Goal: Browse casually

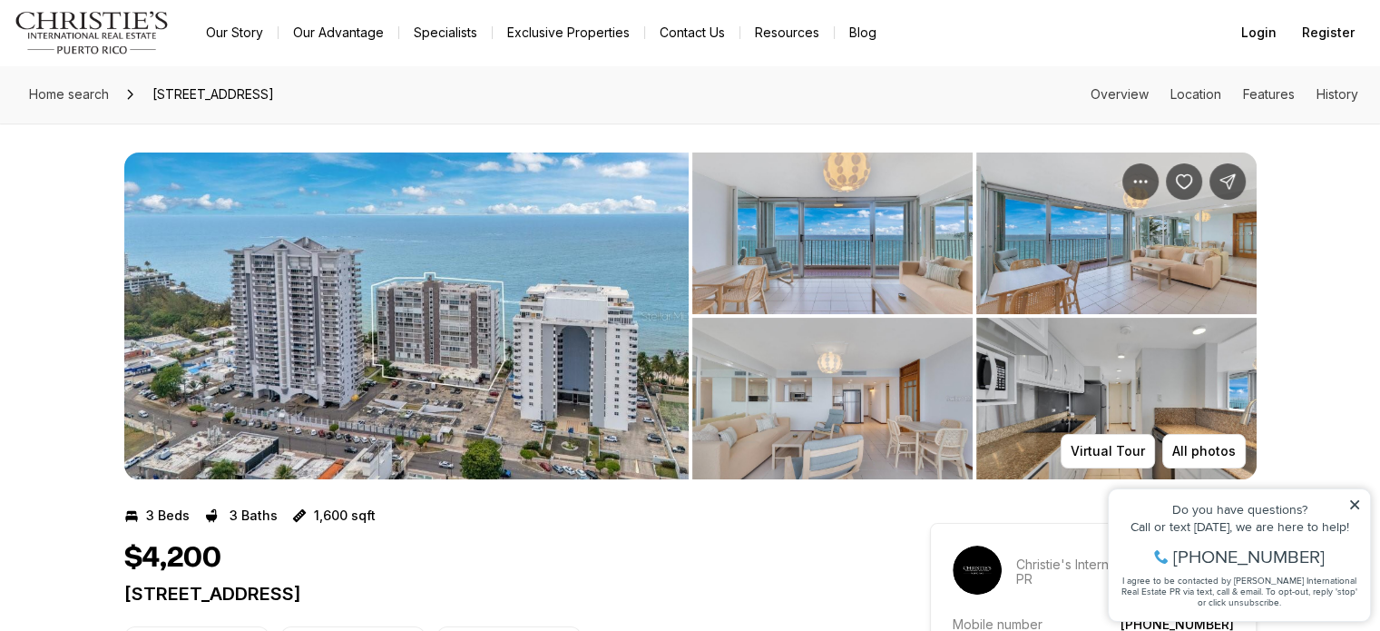
click at [544, 361] on img "View image gallery" at bounding box center [406, 315] width 564 height 327
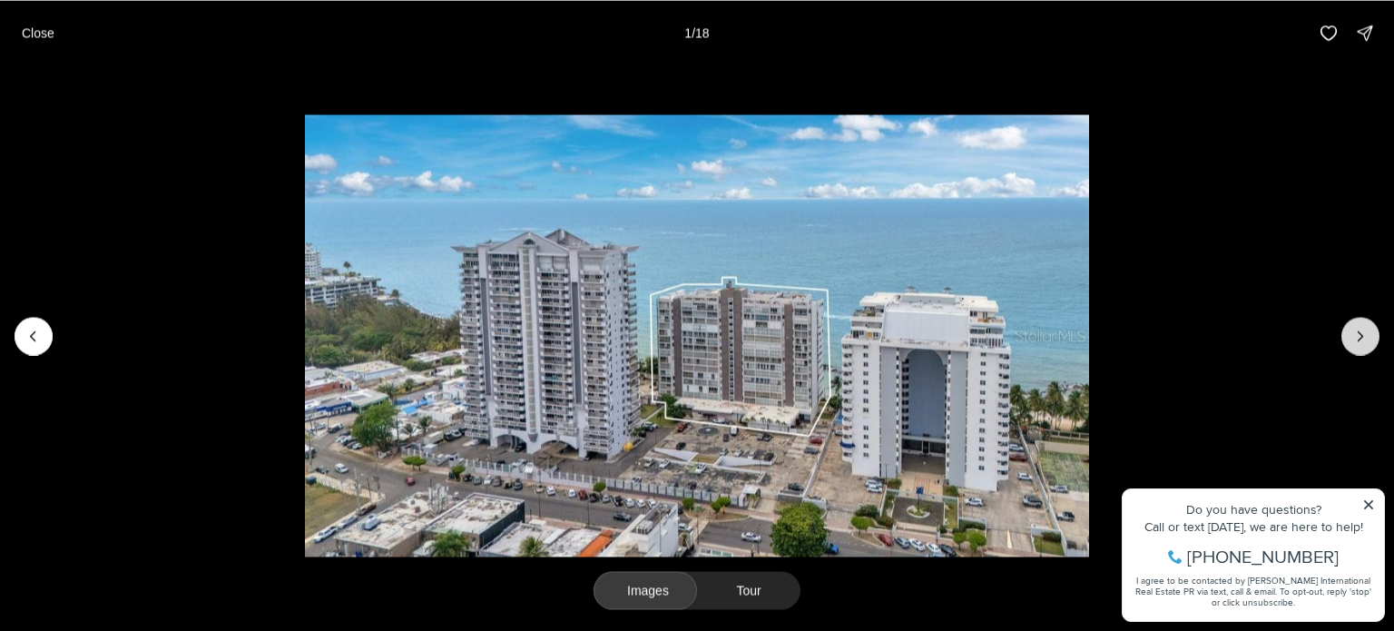
click at [1364, 327] on icon "Next slide" at bounding box center [1360, 336] width 18 height 18
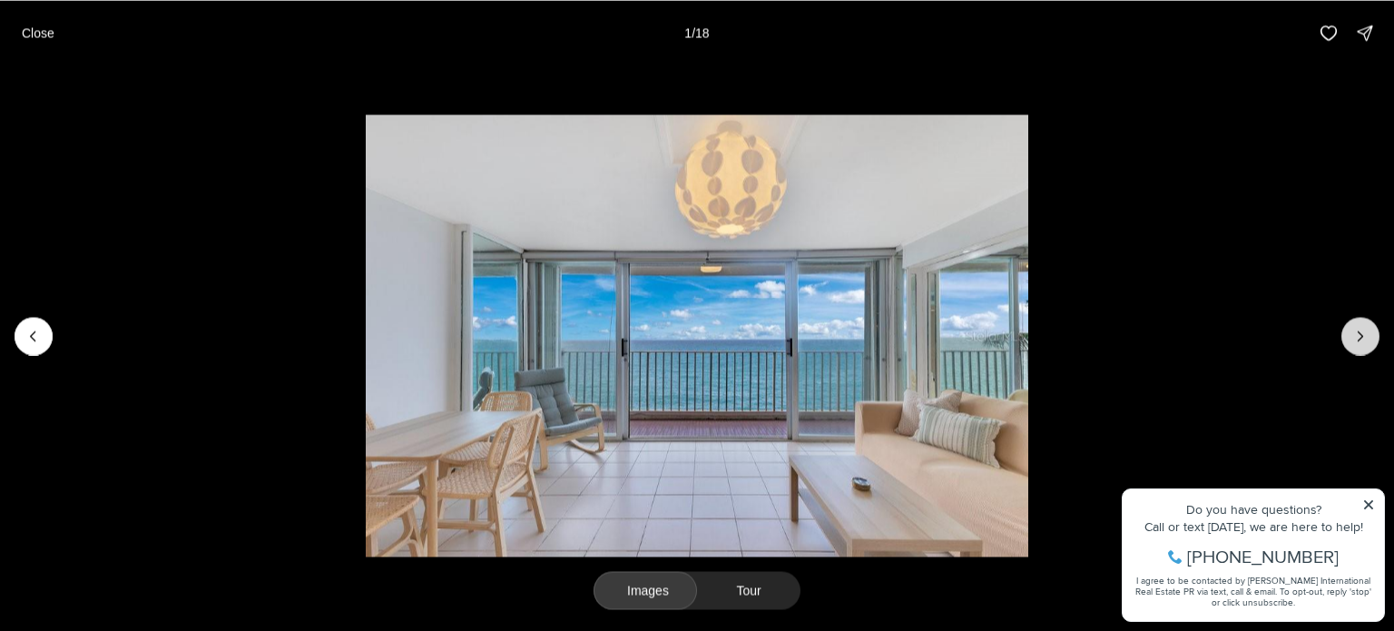
click at [1364, 327] on icon "Next slide" at bounding box center [1360, 336] width 18 height 18
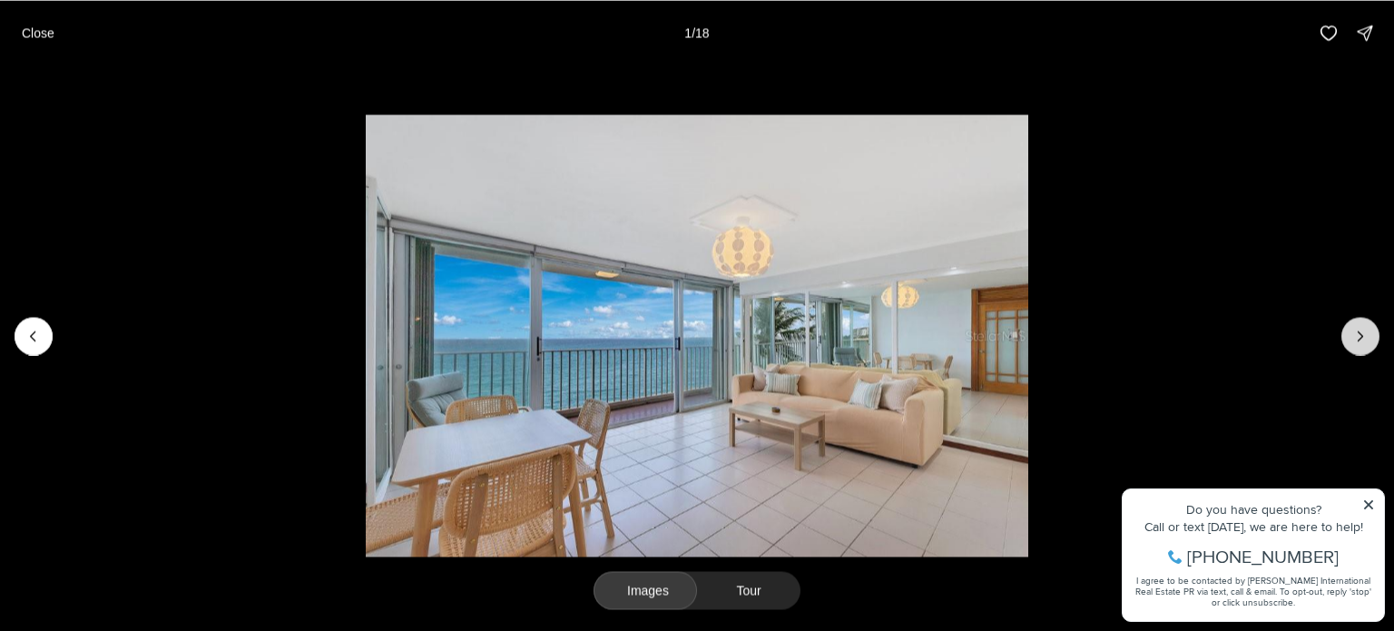
click at [1364, 327] on icon "Next slide" at bounding box center [1360, 336] width 18 height 18
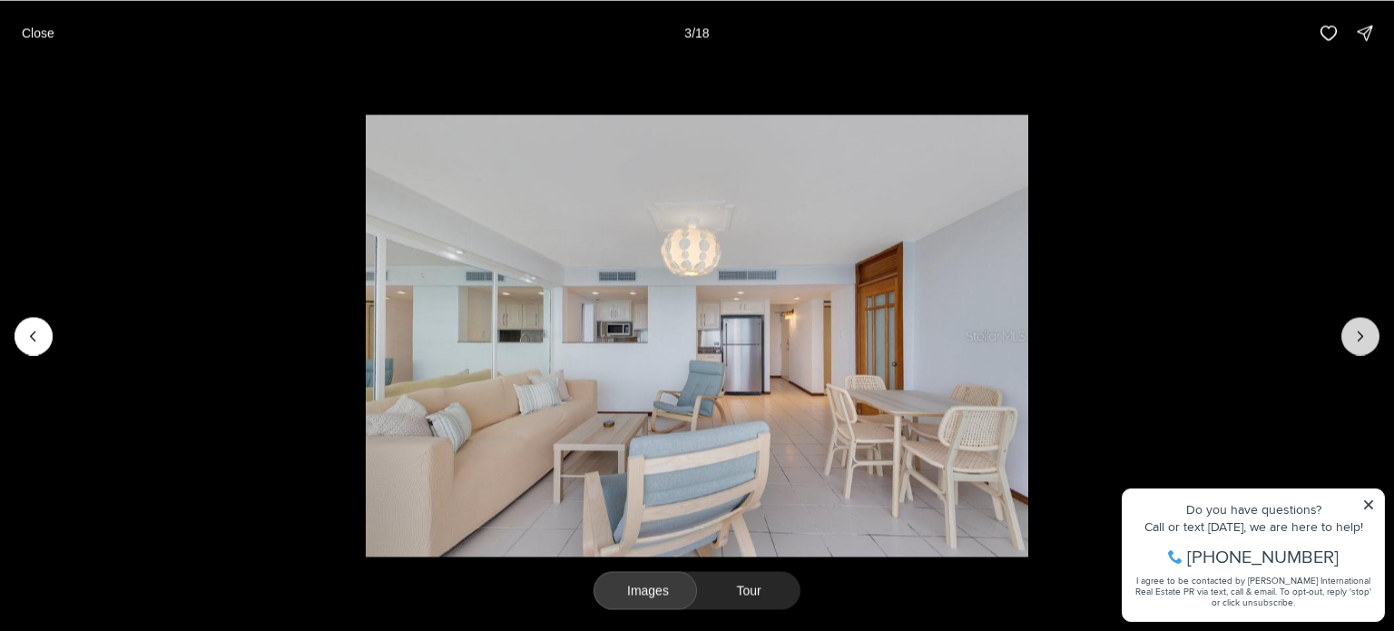
click at [1364, 327] on icon "Next slide" at bounding box center [1360, 336] width 18 height 18
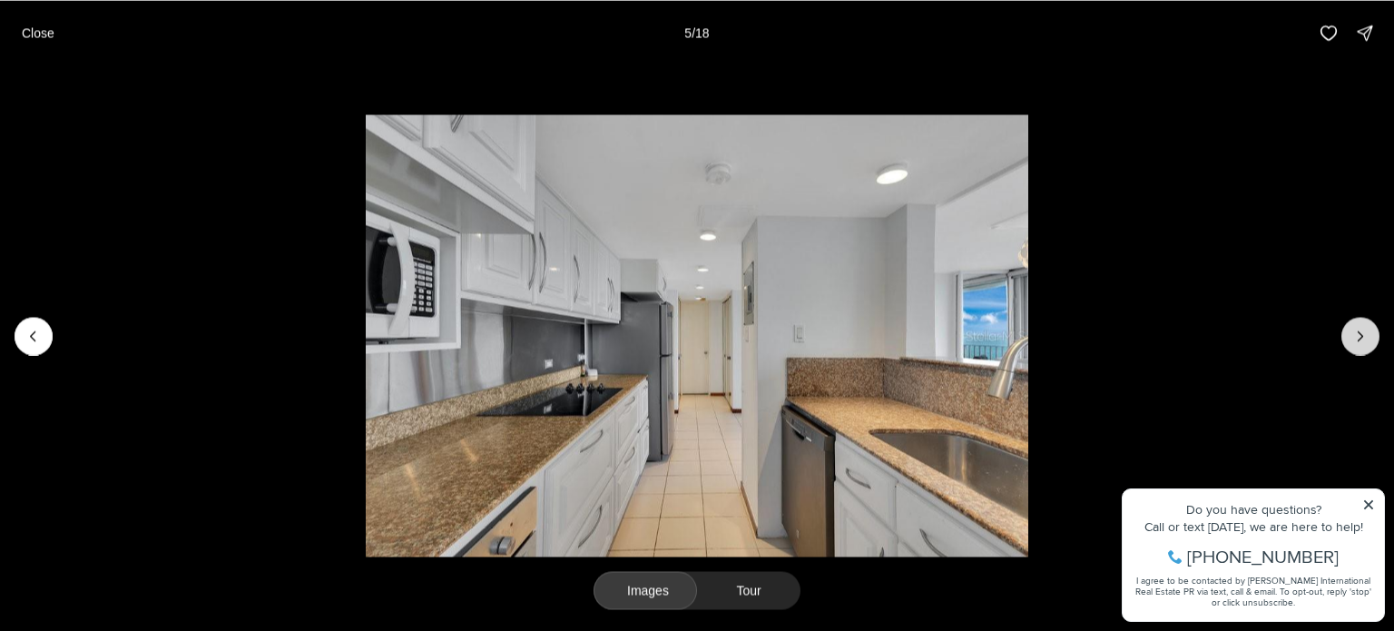
click at [1364, 327] on icon "Next slide" at bounding box center [1360, 336] width 18 height 18
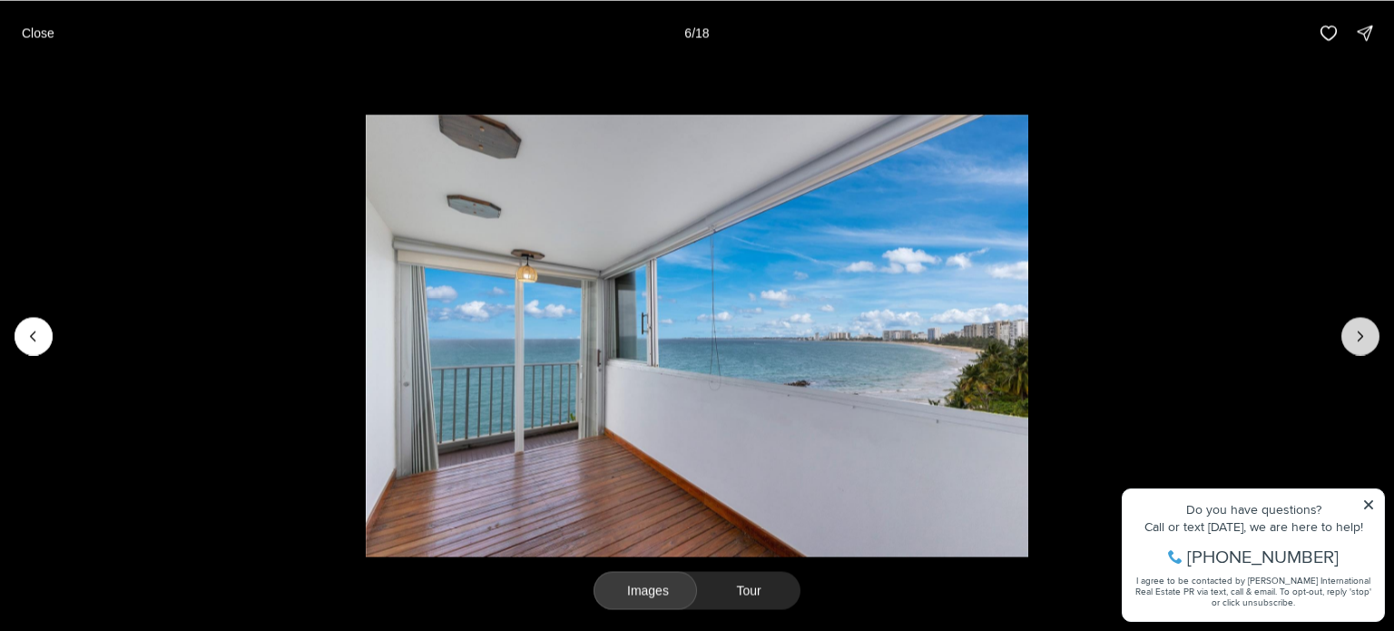
click at [1364, 327] on icon "Next slide" at bounding box center [1360, 336] width 18 height 18
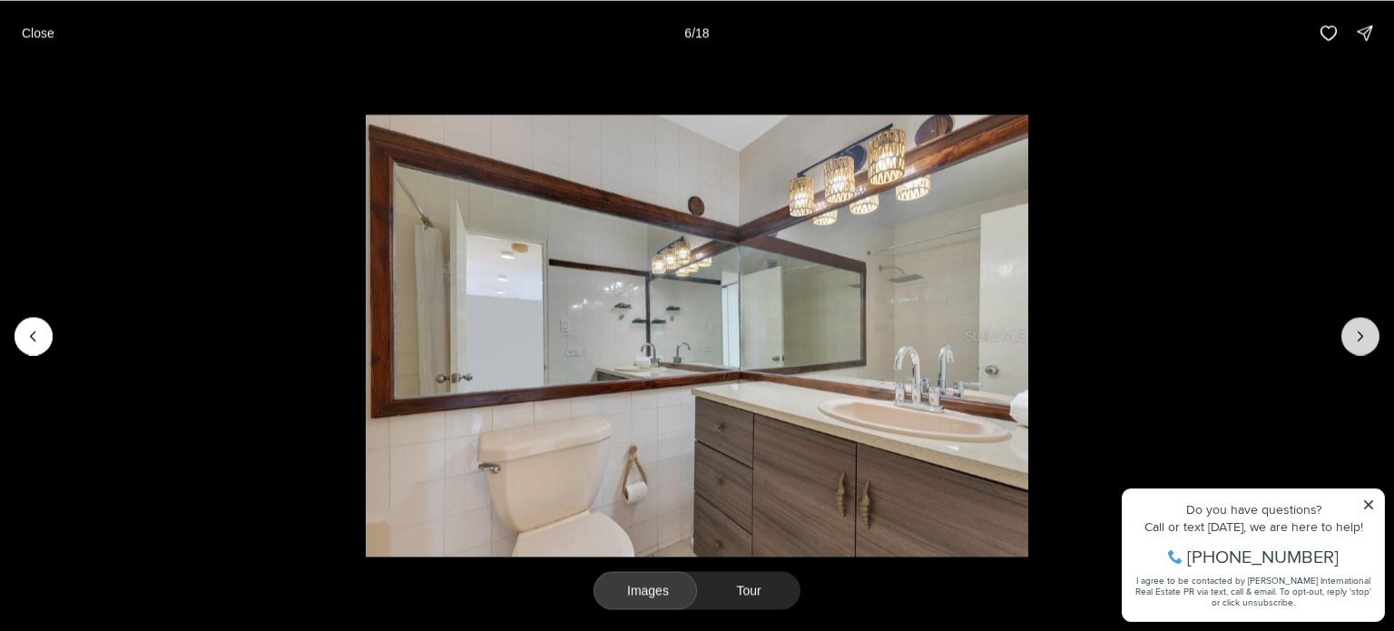
click at [1364, 327] on icon "Next slide" at bounding box center [1360, 336] width 18 height 18
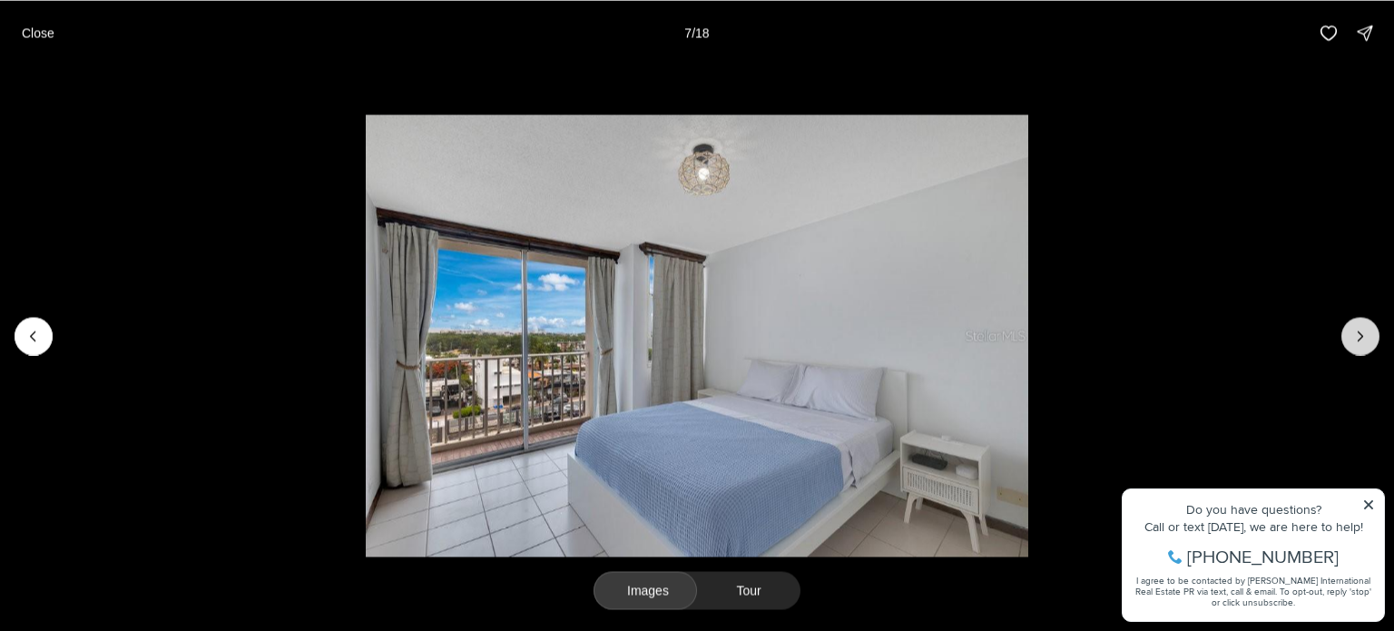
click at [1364, 327] on icon "Next slide" at bounding box center [1360, 336] width 18 height 18
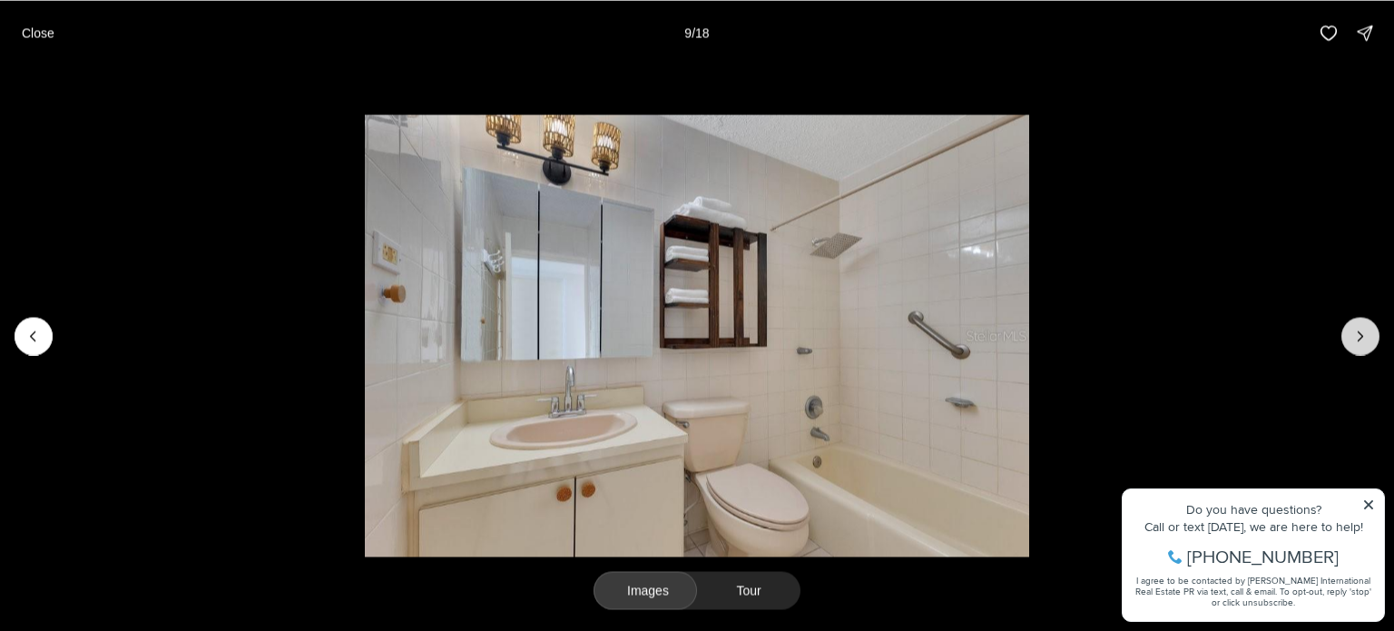
click at [1364, 327] on icon "Next slide" at bounding box center [1360, 336] width 18 height 18
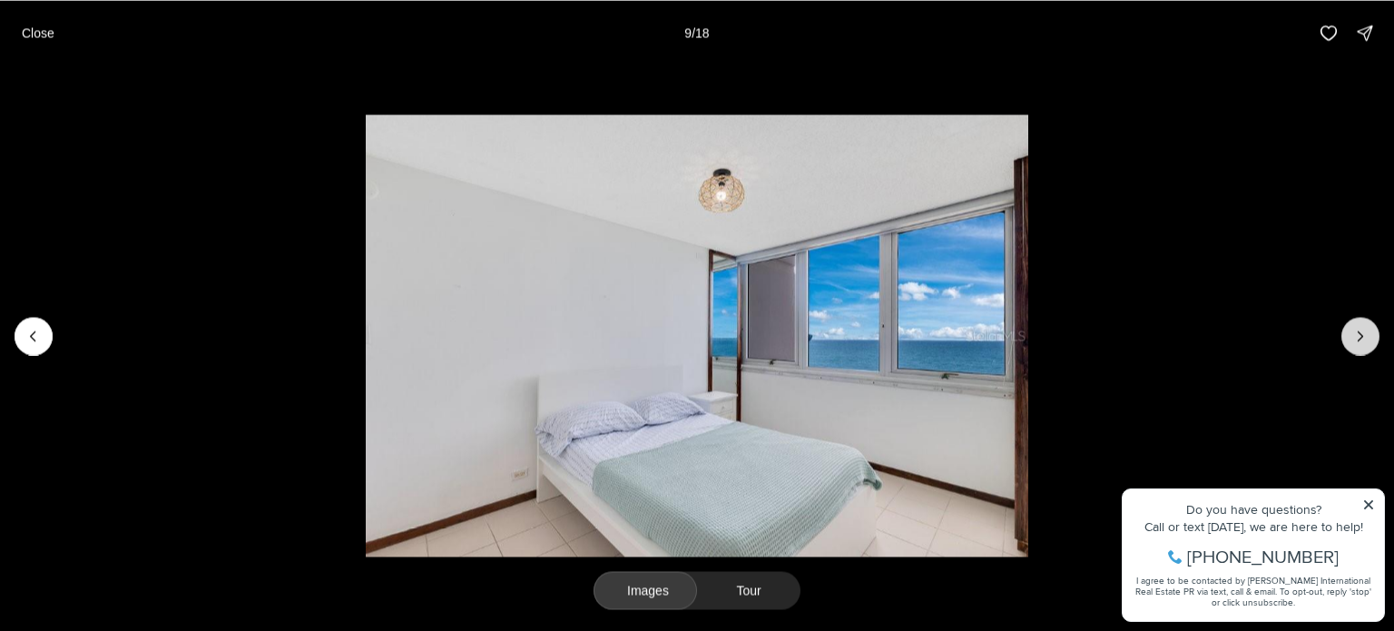
click at [1364, 327] on icon "Next slide" at bounding box center [1360, 336] width 18 height 18
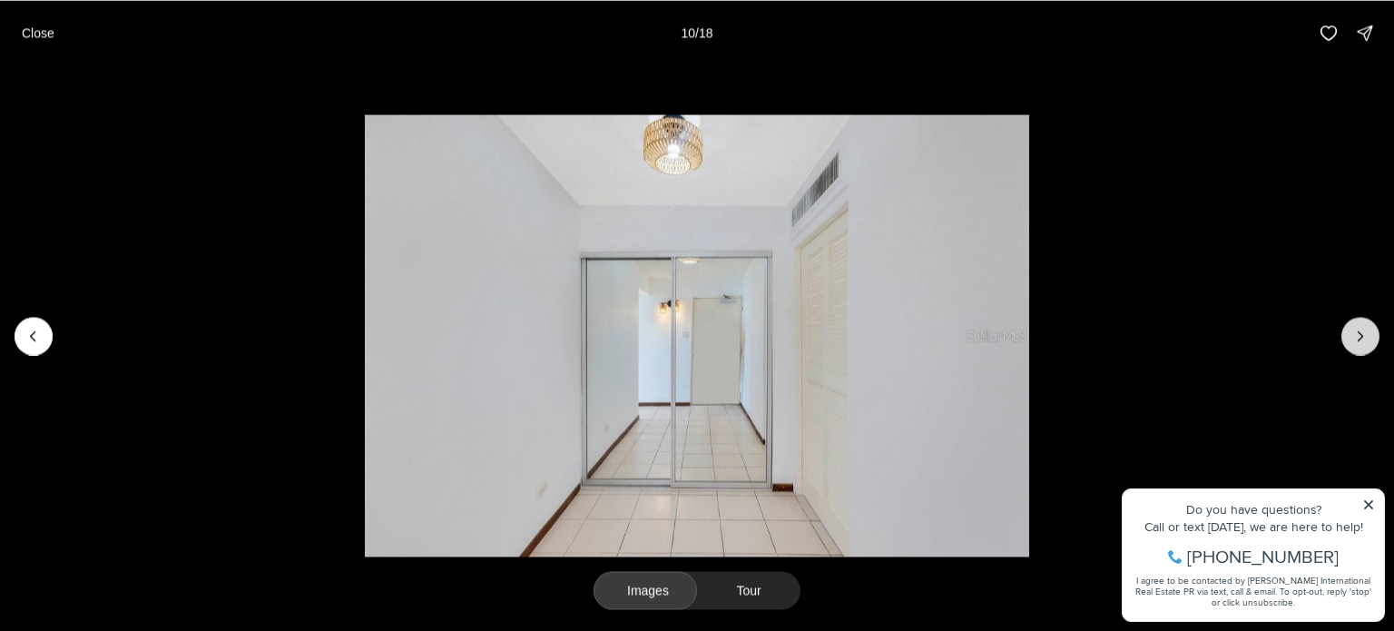
click at [1364, 327] on icon "Next slide" at bounding box center [1360, 336] width 18 height 18
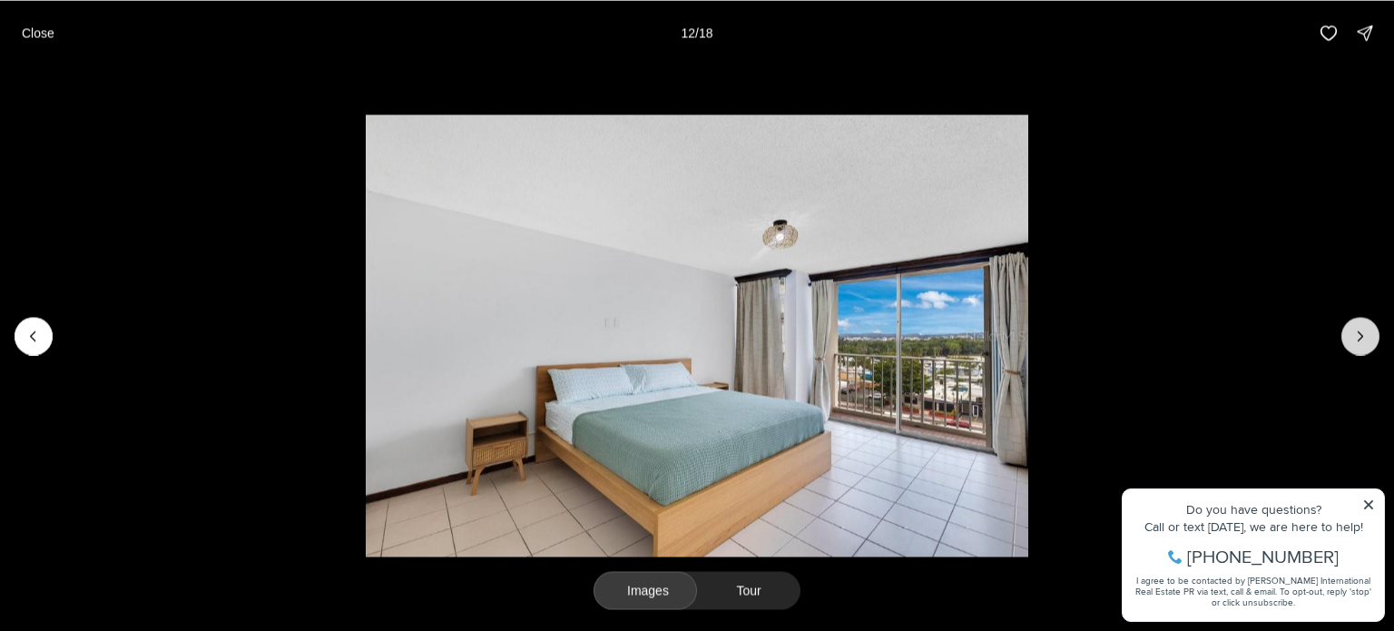
click at [1364, 327] on icon "Next slide" at bounding box center [1360, 336] width 18 height 18
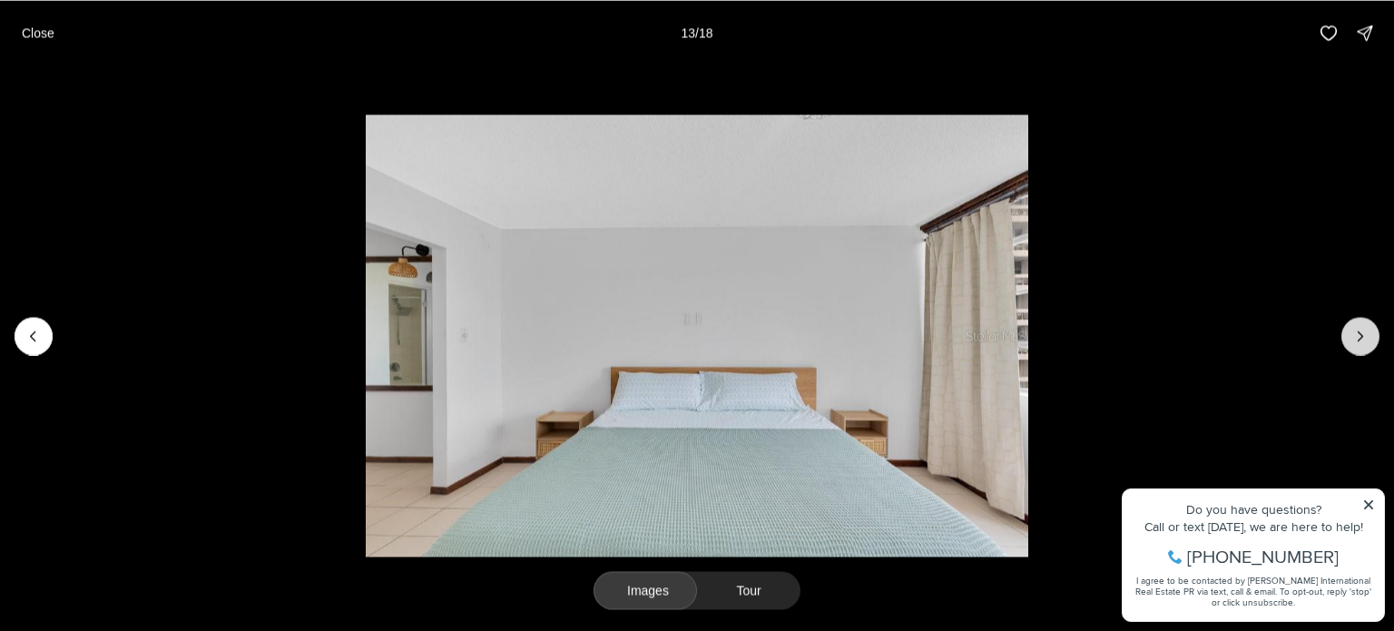
click at [1364, 327] on icon "Next slide" at bounding box center [1360, 336] width 18 height 18
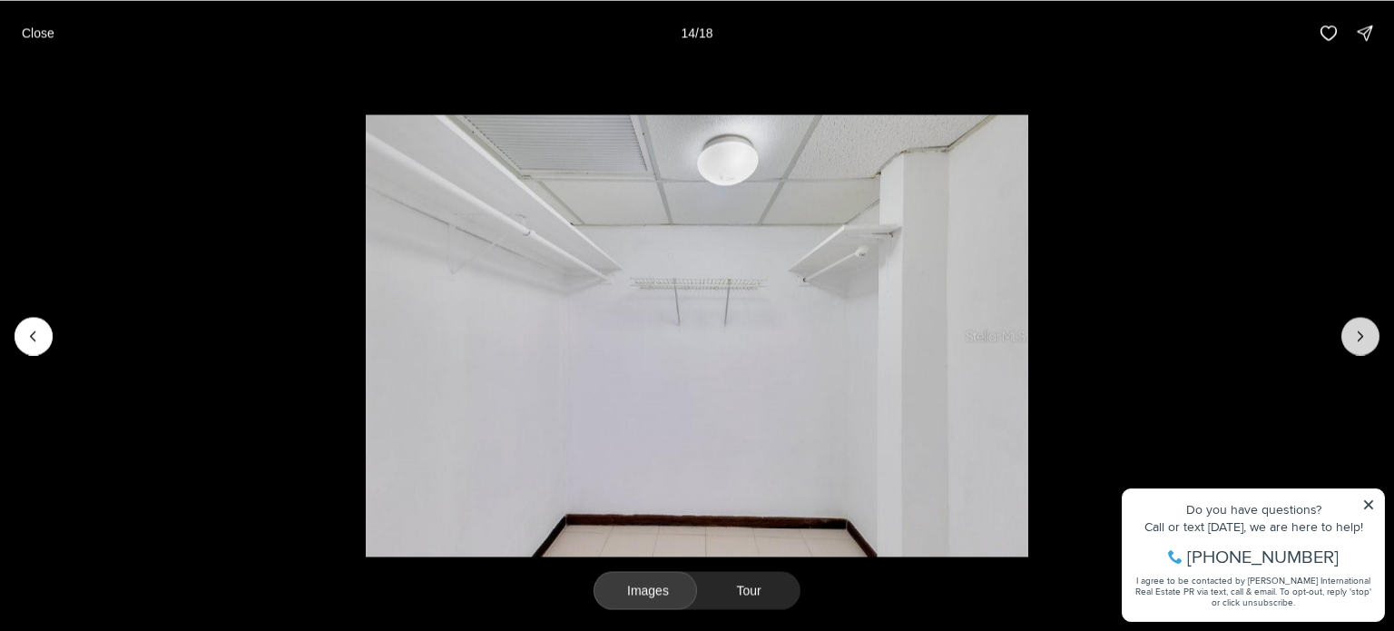
click at [1364, 327] on icon "Next slide" at bounding box center [1360, 336] width 18 height 18
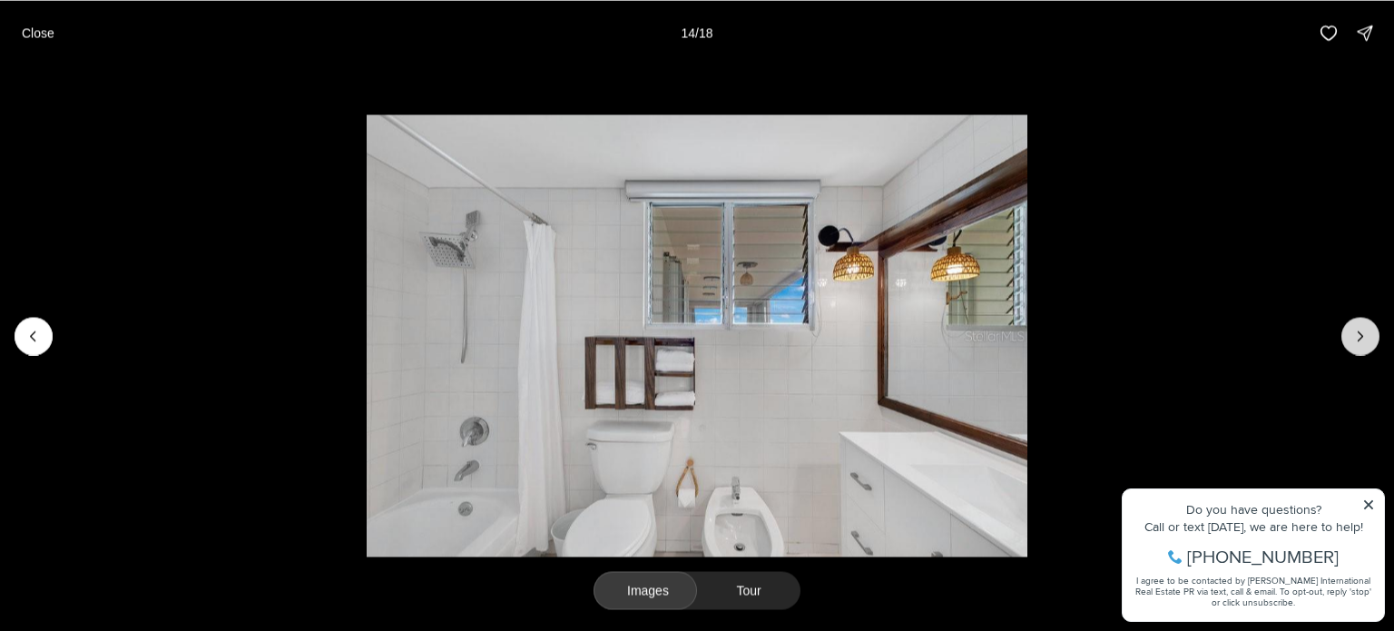
click at [1364, 327] on icon "Next slide" at bounding box center [1360, 336] width 18 height 18
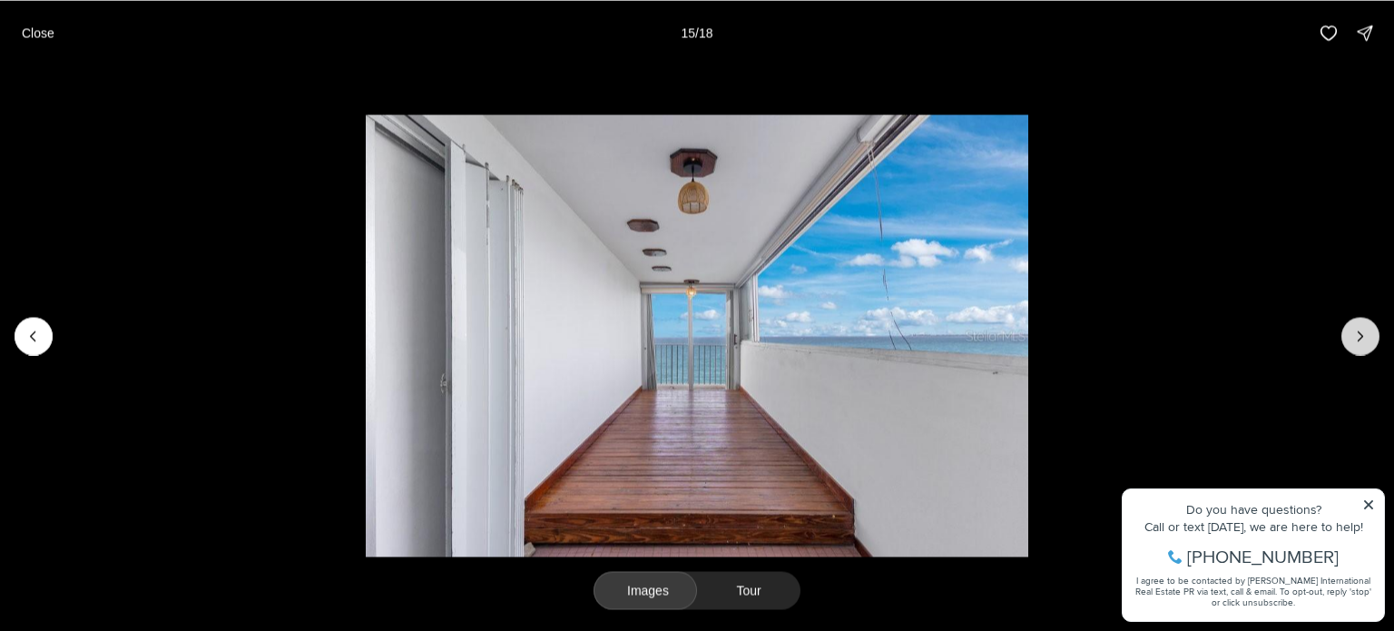
click at [1364, 327] on icon "Next slide" at bounding box center [1360, 336] width 18 height 18
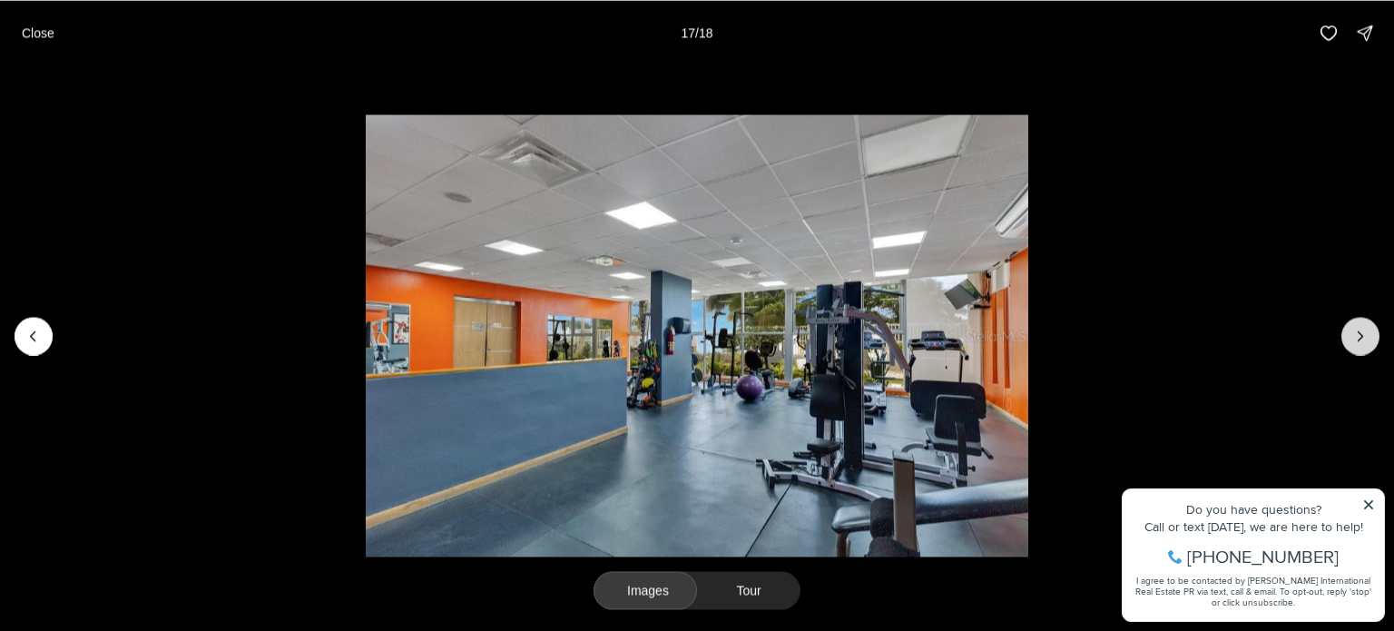
click at [1364, 327] on icon "Next slide" at bounding box center [1360, 336] width 18 height 18
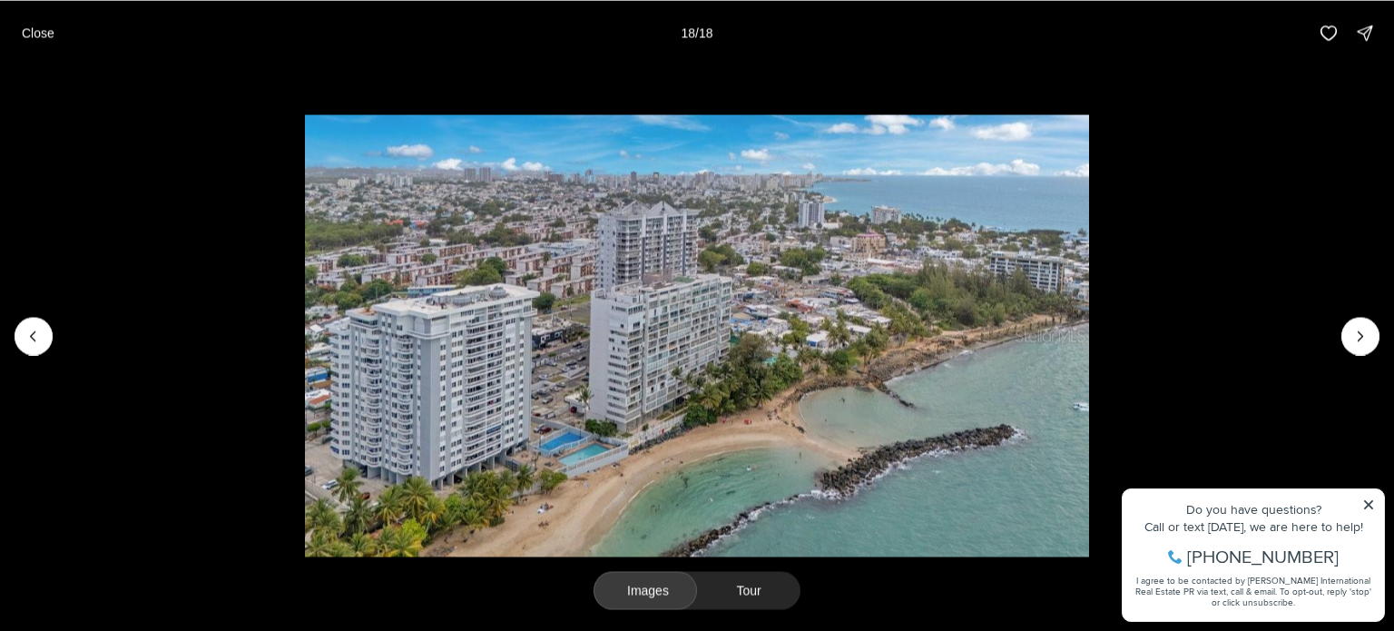
click at [34, 32] on p "Close" at bounding box center [38, 32] width 33 height 15
